Goal: Find specific page/section: Find specific page/section

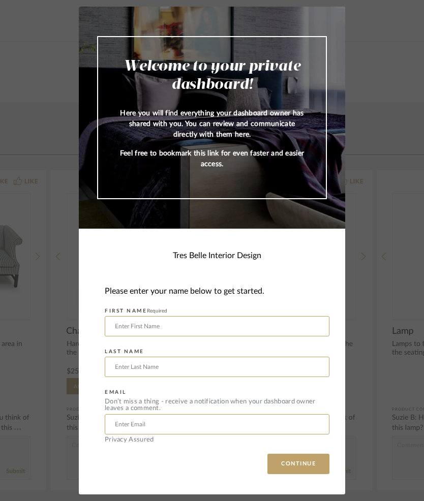
click at [121, 328] on input "text" at bounding box center [217, 326] width 225 height 20
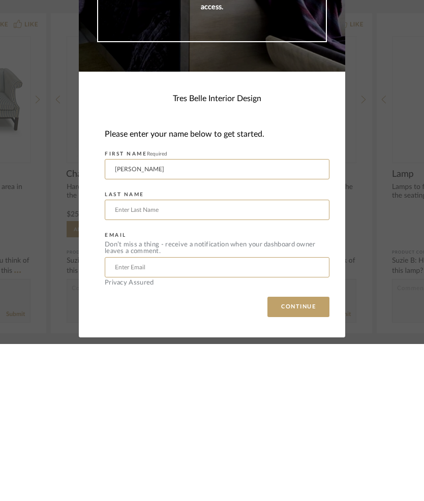
type input "[PERSON_NAME]"
click at [123, 357] on input "text" at bounding box center [217, 367] width 225 height 20
type input "[PERSON_NAME]"
click at [131, 414] on input "text" at bounding box center [217, 424] width 225 height 20
type input "[EMAIL_ADDRESS][DOMAIN_NAME]"
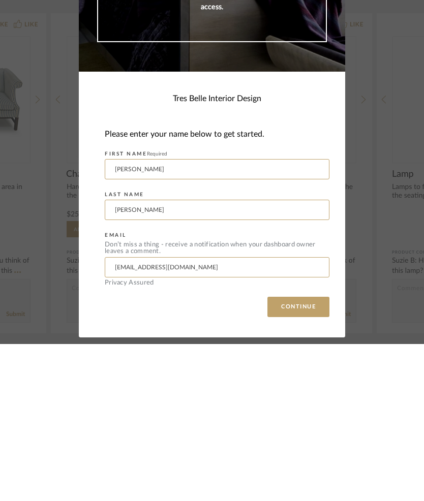
click at [290, 454] on button "CONTINUE" at bounding box center [298, 464] width 62 height 20
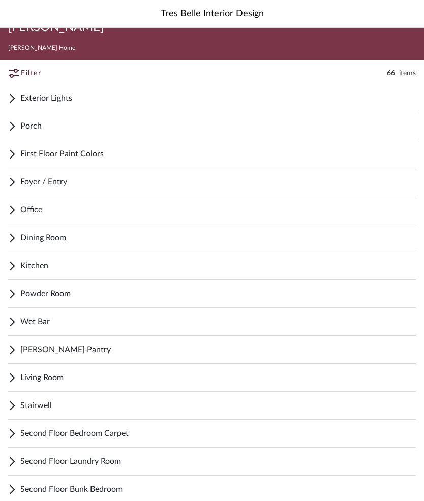
scroll to position [34, 0]
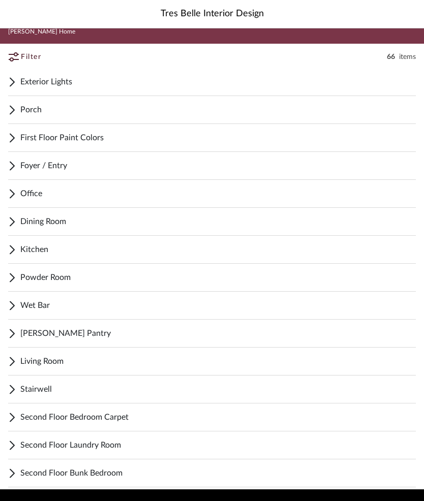
click at [123, 474] on span "Second Floor Bunk Bedroom" at bounding box center [217, 473] width 395 height 12
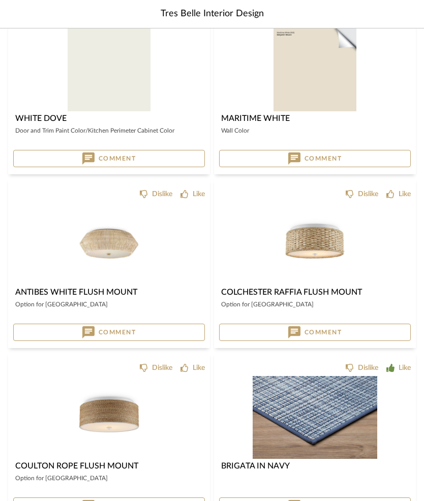
scroll to position [518, 0]
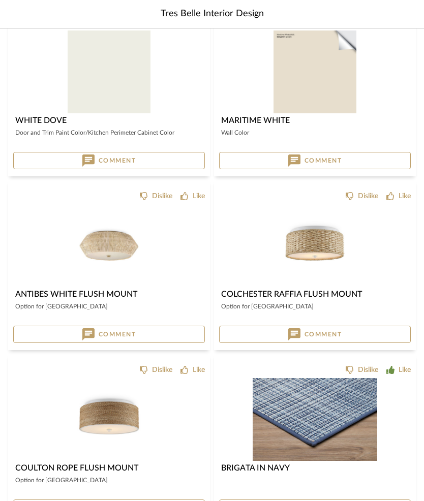
click at [115, 295] on img at bounding box center [109, 336] width 66 height 83
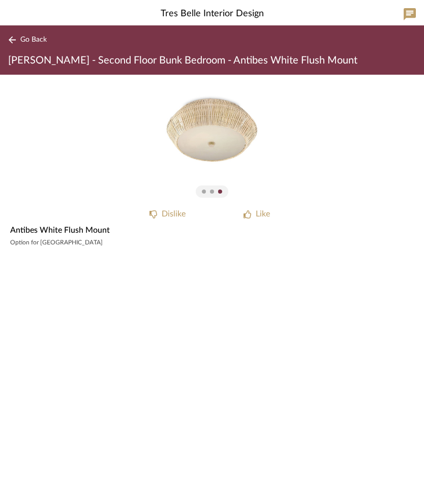
click at [16, 44] on button "Go Back" at bounding box center [29, 40] width 42 height 13
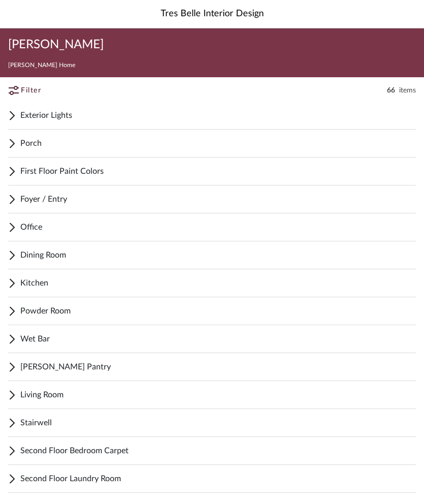
scroll to position [518, 0]
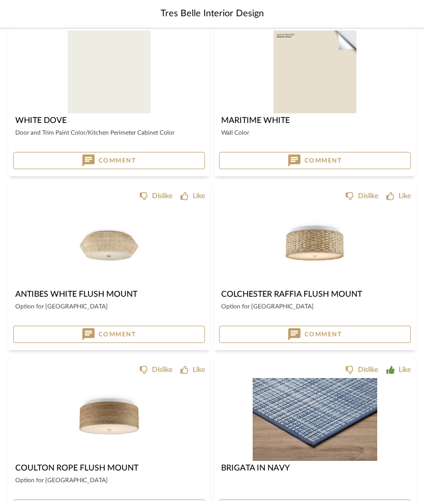
click at [319, 295] on img at bounding box center [315, 336] width 66 height 83
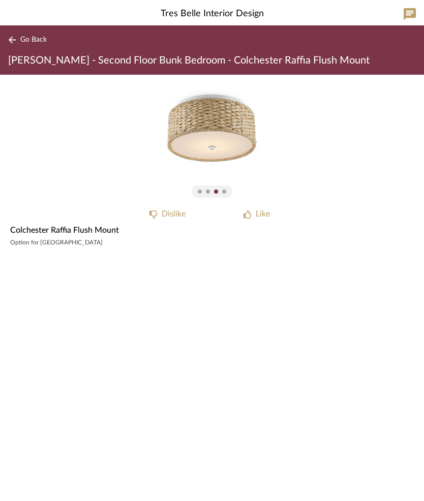
click at [27, 46] on button "Go Back" at bounding box center [29, 40] width 42 height 13
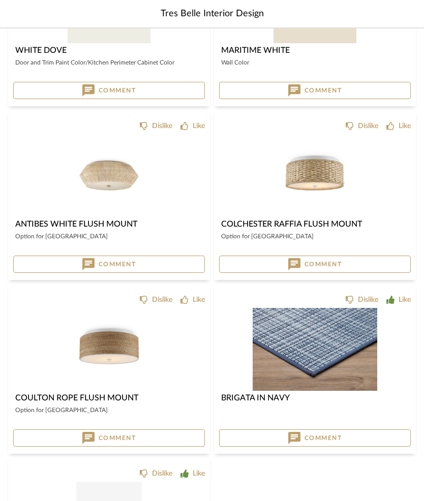
scroll to position [588, 0]
click at [113, 355] on img at bounding box center [109, 349] width 66 height 83
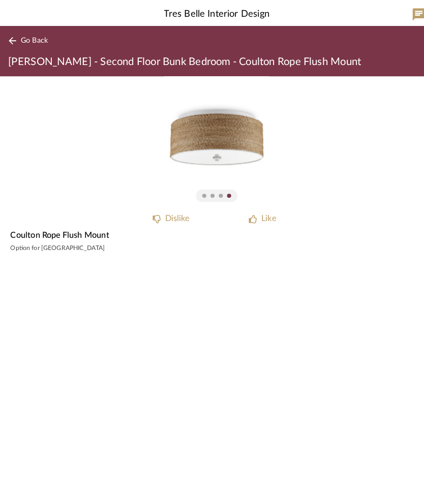
click at [27, 43] on span "Go Back" at bounding box center [33, 40] width 26 height 9
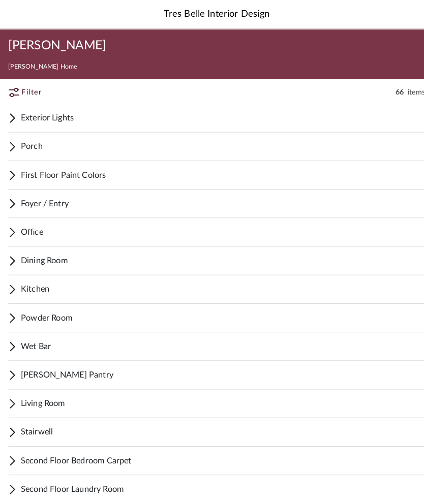
scroll to position [633, 0]
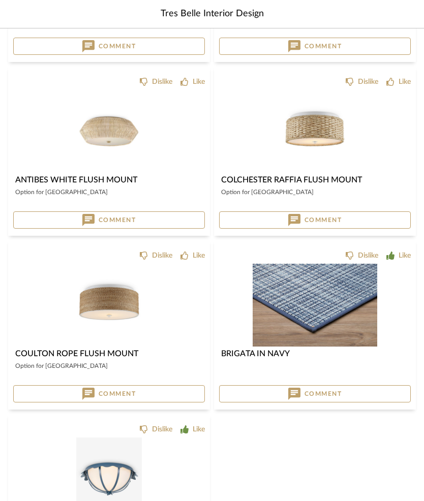
click at [188, 86] on div "Like" at bounding box center [192, 82] width 24 height 10
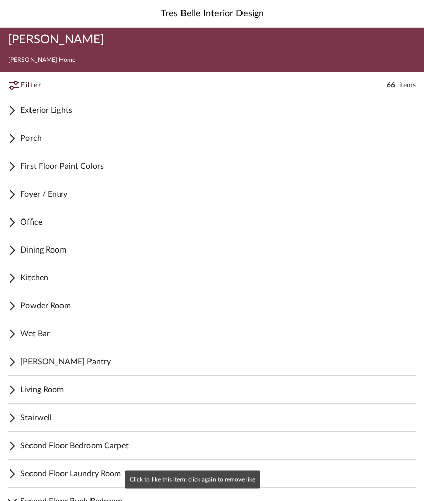
scroll to position [0, 0]
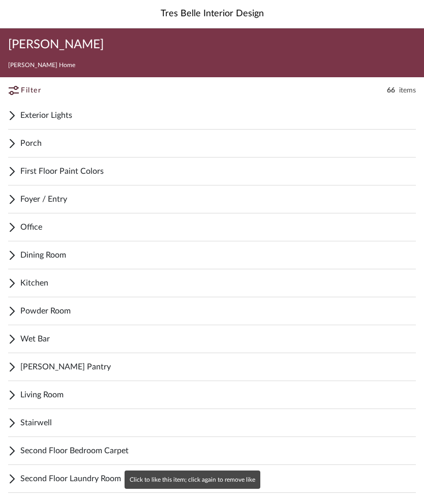
click at [70, 119] on span "Exterior Lights" at bounding box center [217, 115] width 395 height 12
